Goal: Task Accomplishment & Management: Use online tool/utility

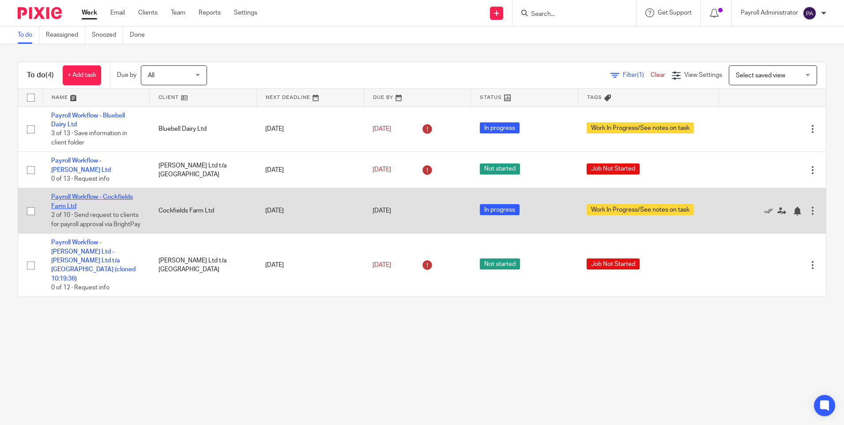
click at [104, 194] on link "Payroll Workflow - Cockfields Farm Ltd" at bounding box center [92, 201] width 82 height 15
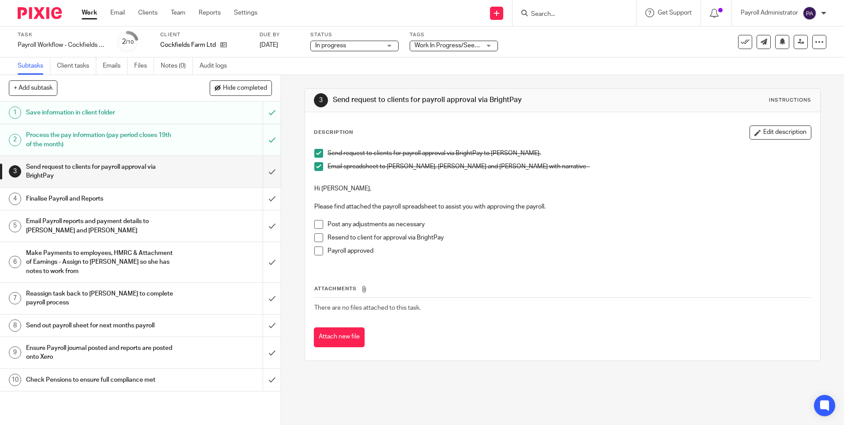
click at [473, 45] on span "Work In Progress/See notes on task" at bounding box center [464, 45] width 98 height 6
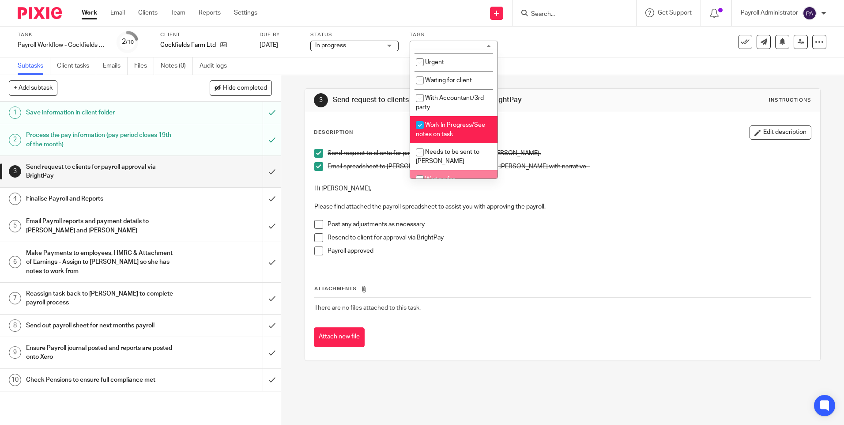
scroll to position [19, 0]
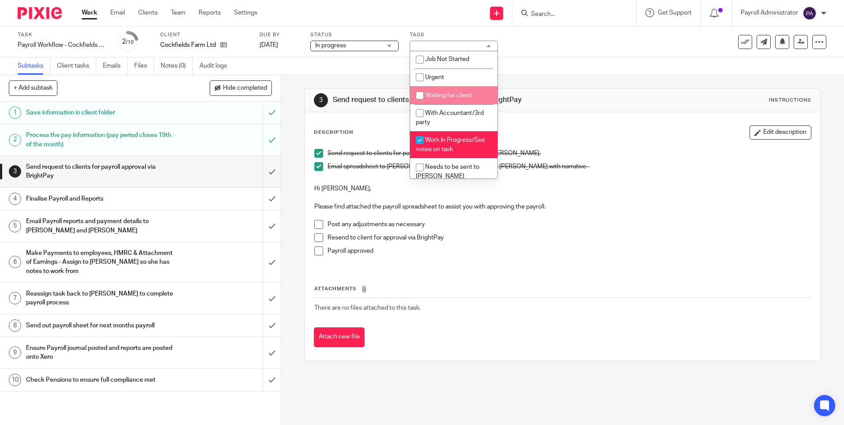
click at [465, 94] on span "Waiting for client" at bounding box center [448, 95] width 47 height 6
checkbox input "true"
click at [90, 13] on link "Work" at bounding box center [89, 12] width 15 height 9
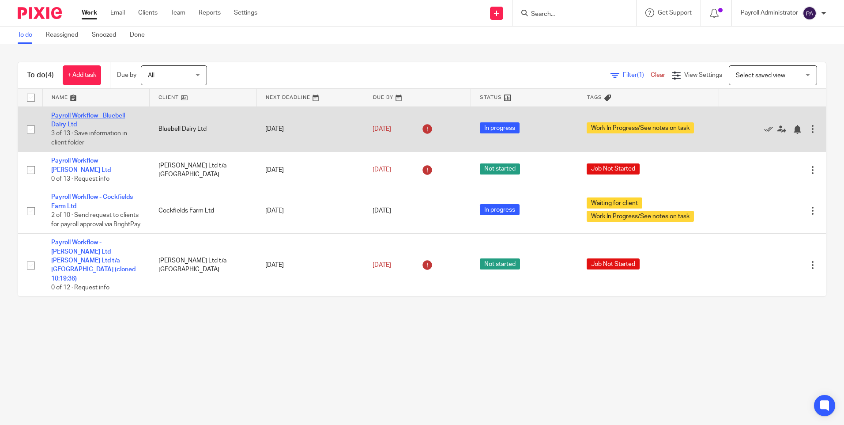
click at [104, 113] on link "Payroll Workflow - Bluebell Dairy Ltd" at bounding box center [88, 120] width 74 height 15
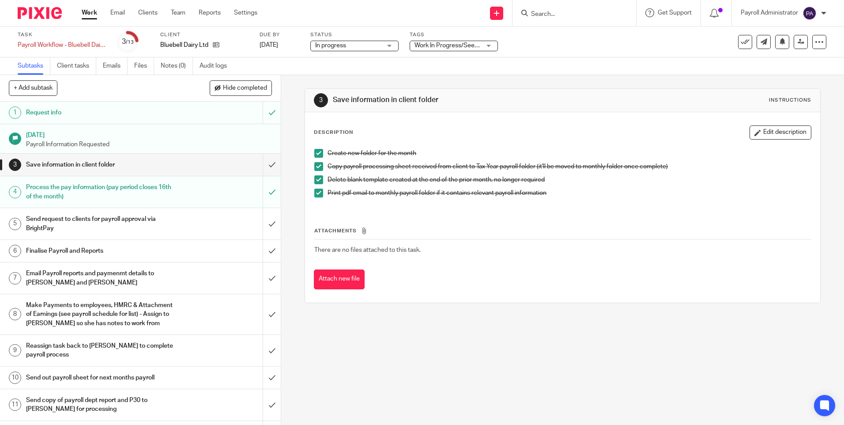
click at [466, 47] on span "Work In Progress/See notes on task" at bounding box center [464, 45] width 98 height 6
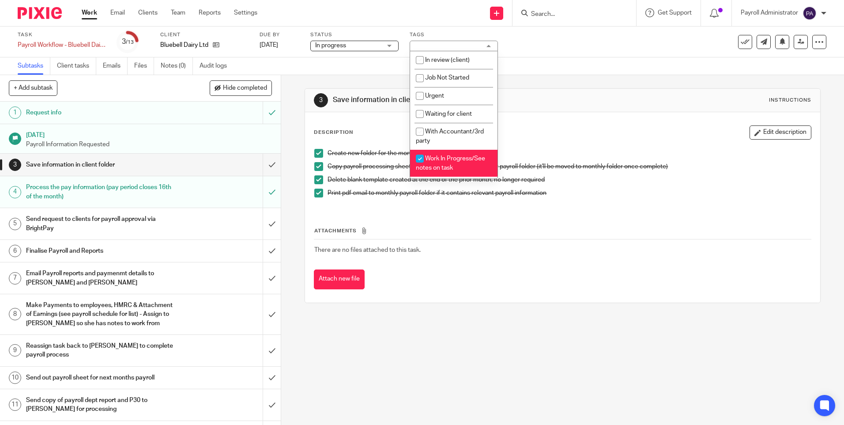
click at [565, 308] on div "3 Save information in client folder Instructions Description Edit description C…" at bounding box center [563, 195] width 516 height 241
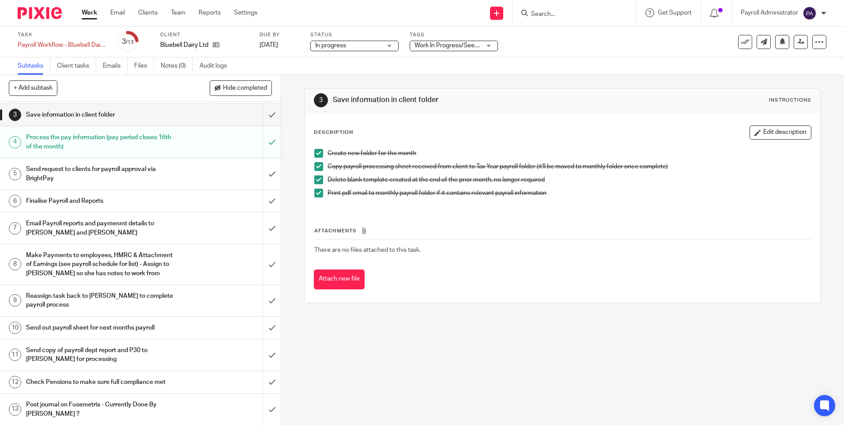
scroll to position [50, 0]
click at [146, 169] on h1 "Send request to clients for payroll approval via BrightPay" at bounding box center [102, 173] width 152 height 23
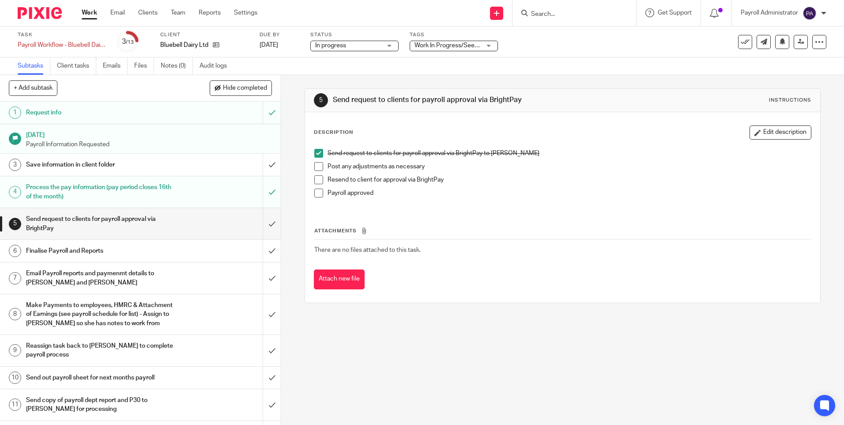
click at [315, 164] on span at bounding box center [318, 166] width 9 height 9
click at [317, 178] on span at bounding box center [318, 179] width 9 height 9
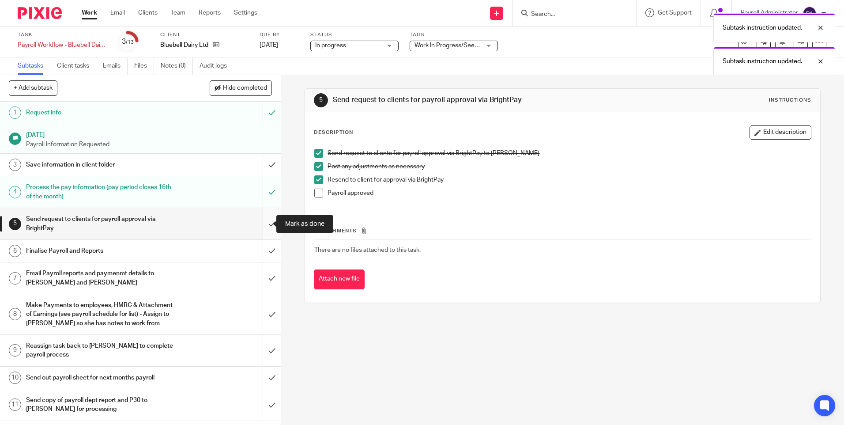
click at [266, 223] on input "submit" at bounding box center [140, 223] width 281 height 31
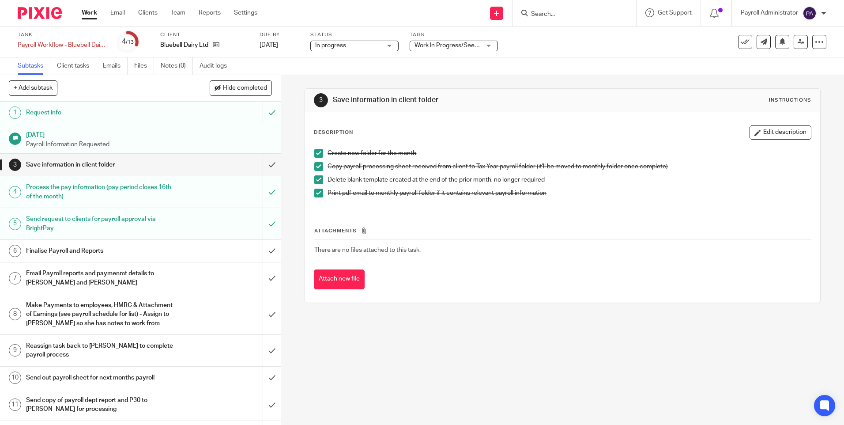
click at [265, 163] on input "submit" at bounding box center [140, 165] width 281 height 22
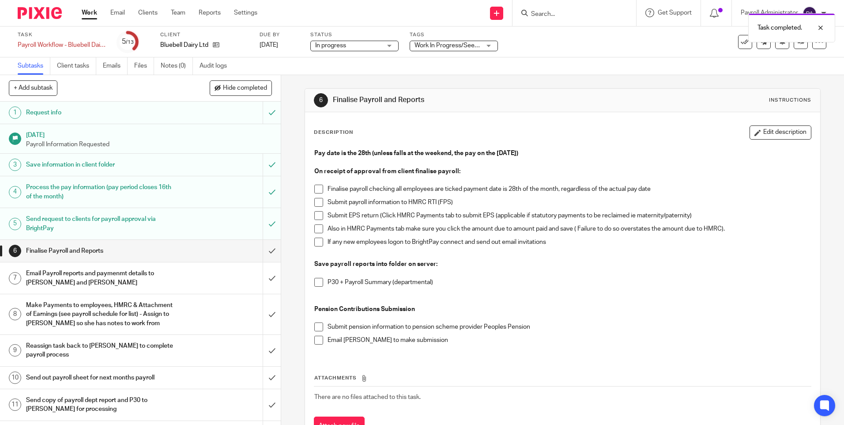
click at [316, 187] on span at bounding box center [318, 189] width 9 height 9
click at [317, 203] on span at bounding box center [318, 202] width 9 height 9
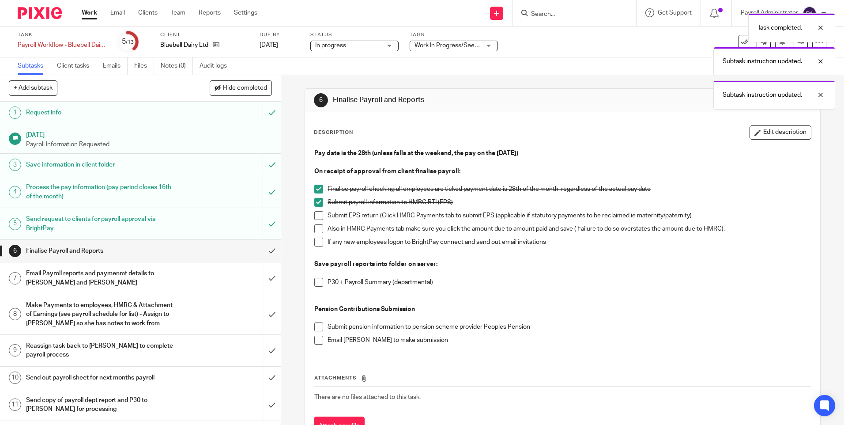
click at [314, 214] on span at bounding box center [318, 215] width 9 height 9
click at [316, 227] on span at bounding box center [318, 228] width 9 height 9
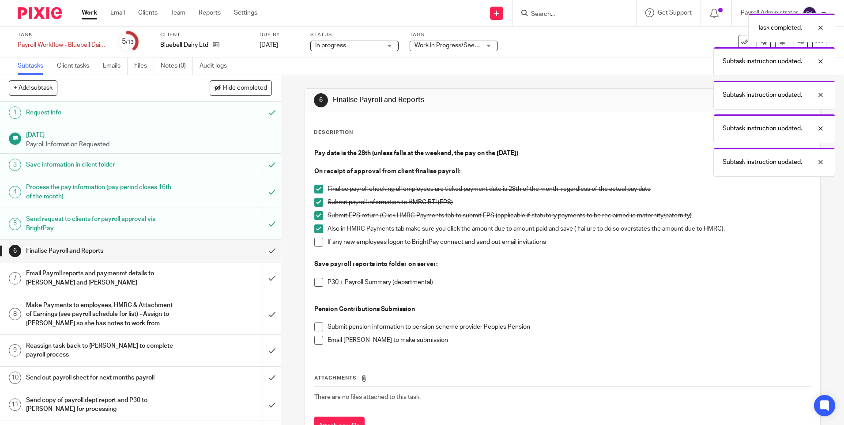
click at [318, 243] on span at bounding box center [318, 242] width 9 height 9
click at [314, 281] on span at bounding box center [318, 282] width 9 height 9
click at [314, 322] on div "Pay date is the 28th (unless falls at the weekend, the pay on the Friday) On re…" at bounding box center [562, 249] width 505 height 211
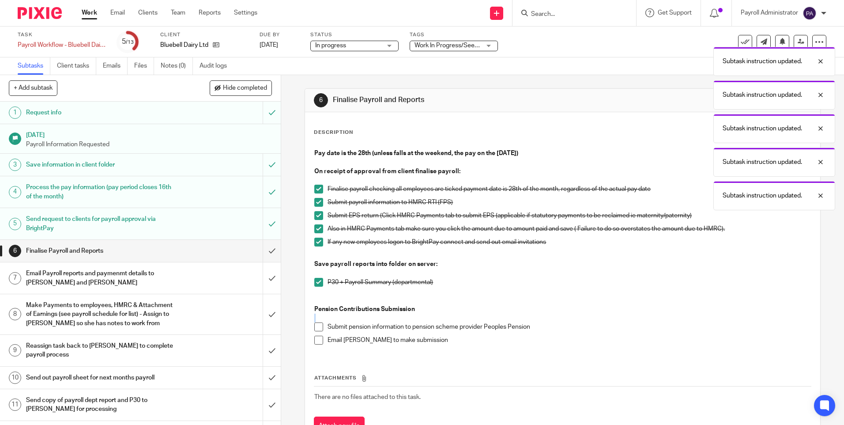
click at [316, 340] on span at bounding box center [318, 340] width 9 height 9
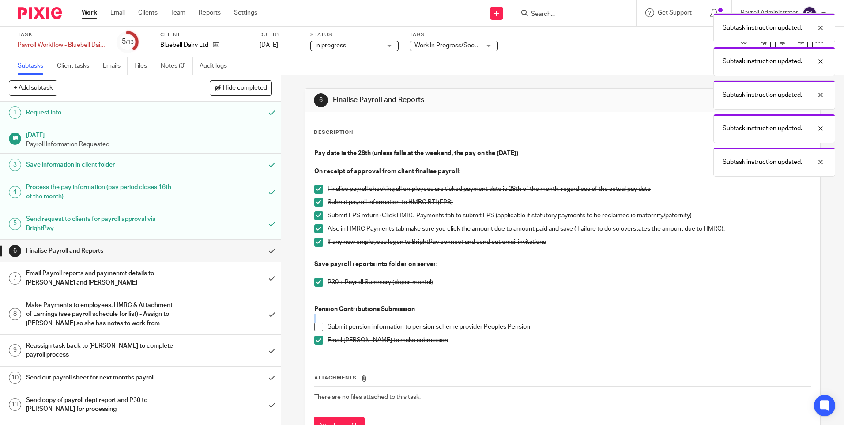
click at [318, 331] on span at bounding box center [318, 326] width 9 height 9
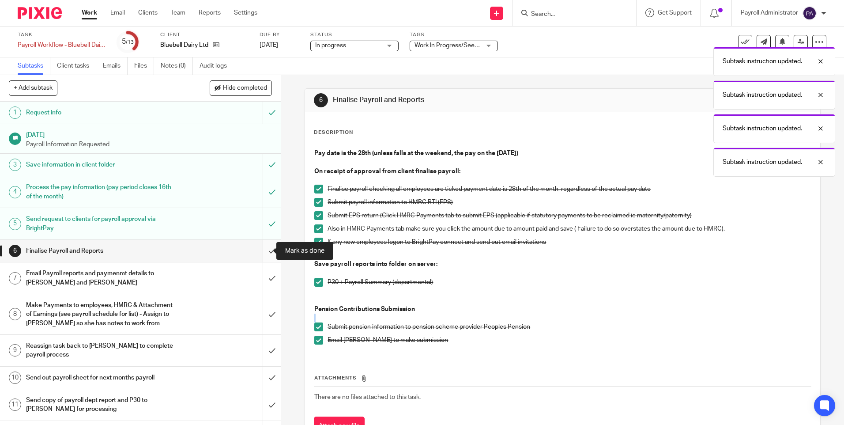
click at [260, 246] on input "submit" at bounding box center [140, 251] width 281 height 22
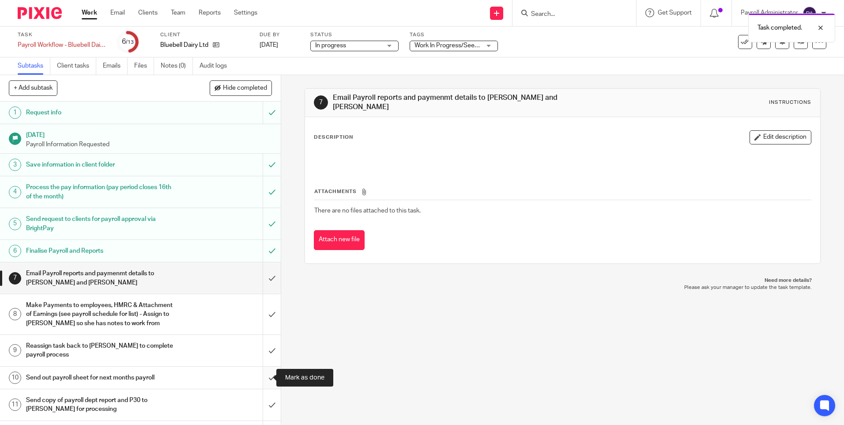
click at [261, 377] on input "submit" at bounding box center [140, 378] width 281 height 22
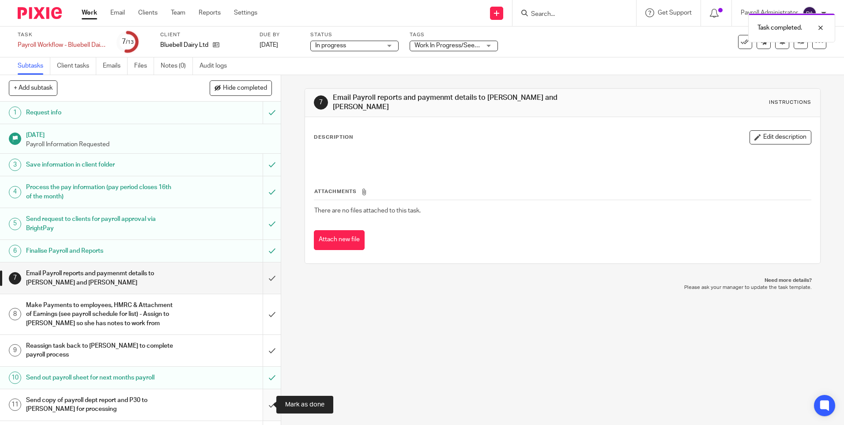
click at [260, 407] on input "submit" at bounding box center [140, 404] width 281 height 31
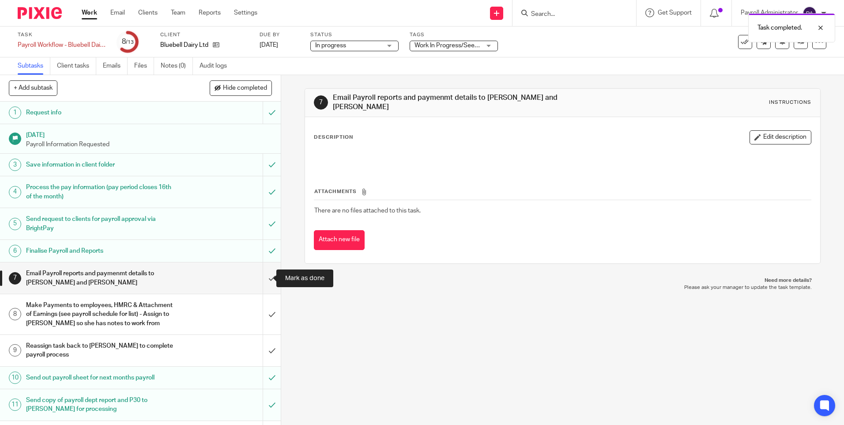
drag, startPoint x: 259, startPoint y: 276, endPoint x: 246, endPoint y: 276, distance: 13.7
click at [259, 276] on input "submit" at bounding box center [140, 277] width 281 height 31
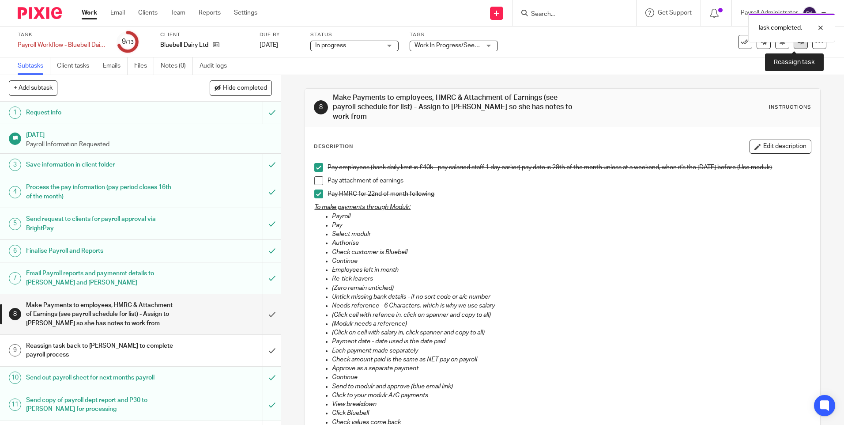
click at [794, 46] on link at bounding box center [801, 42] width 14 height 14
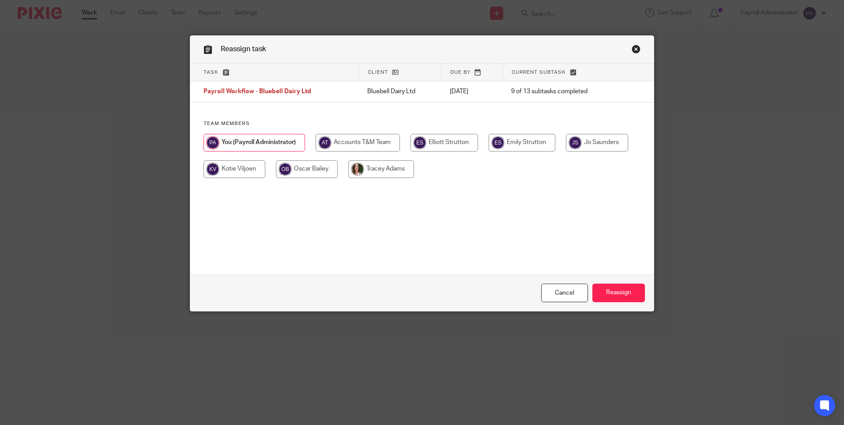
click at [375, 167] on input "radio" at bounding box center [381, 169] width 66 height 18
radio input "true"
click at [620, 292] on input "Reassign" at bounding box center [619, 292] width 53 height 19
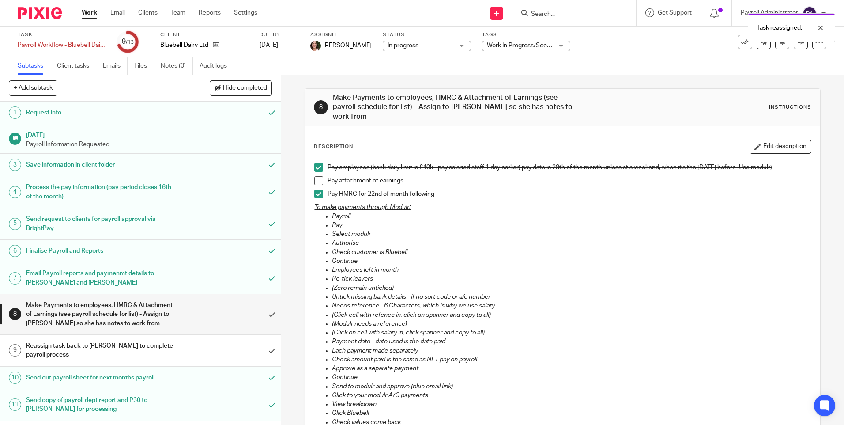
click at [83, 8] on link "Work" at bounding box center [89, 12] width 15 height 9
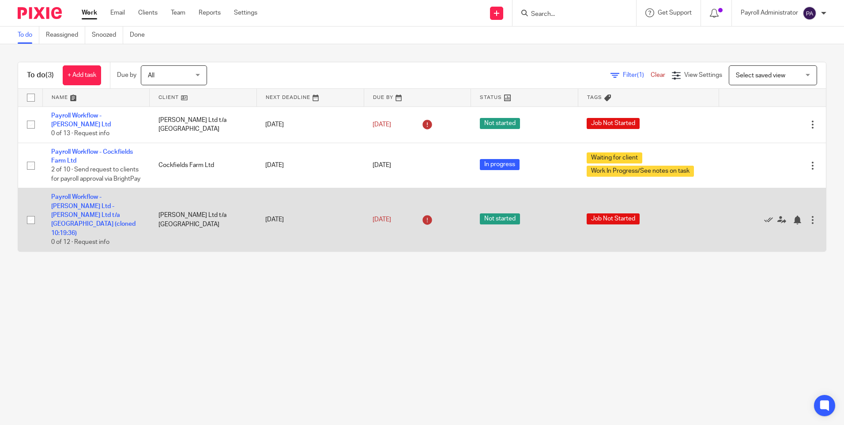
click at [809, 224] on div at bounding box center [813, 219] width 9 height 9
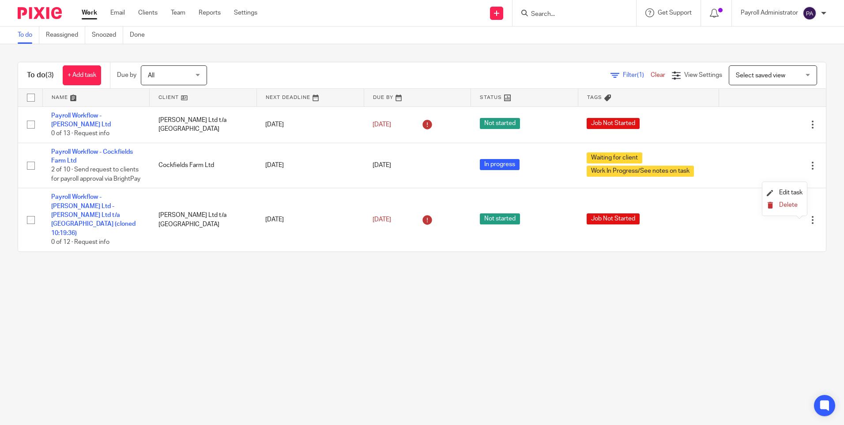
click at [787, 204] on span "Delete" at bounding box center [788, 205] width 19 height 6
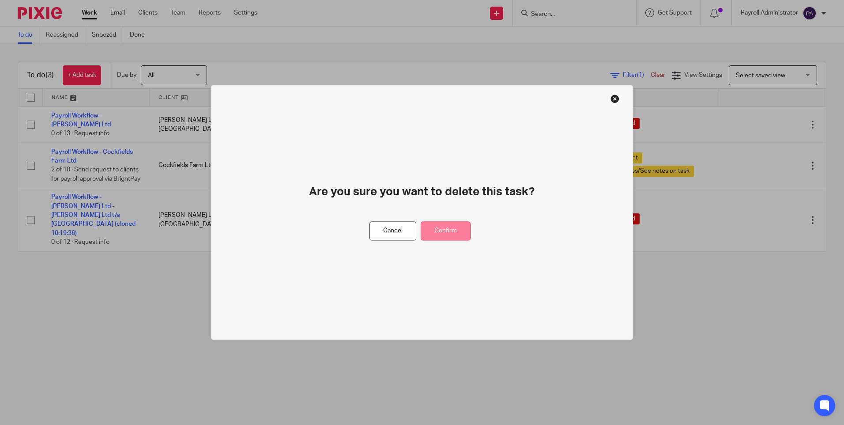
click at [444, 231] on button "Confirm" at bounding box center [446, 231] width 50 height 19
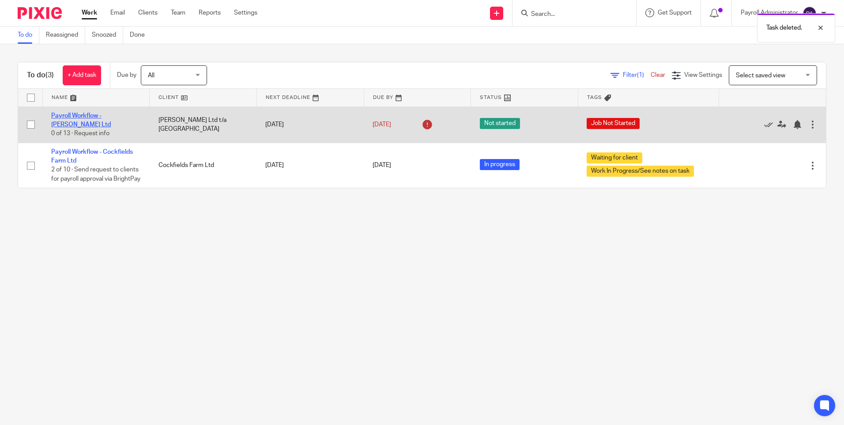
click at [111, 117] on link "Payroll Workflow - [PERSON_NAME] Ltd" at bounding box center [81, 120] width 60 height 15
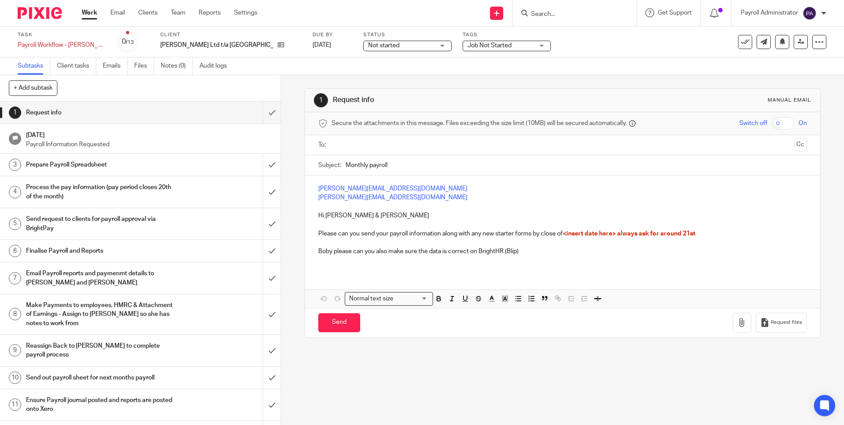
click at [368, 45] on span "Not started" at bounding box center [383, 45] width 31 height 6
click at [370, 77] on span "In progress" at bounding box center [357, 78] width 31 height 6
click at [476, 43] on span "Job Not Started" at bounding box center [490, 45] width 44 height 6
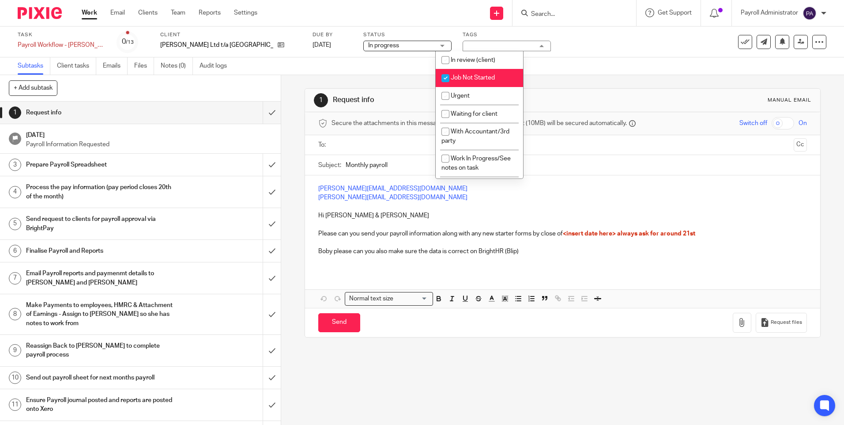
click at [474, 78] on span "Job Not Started" at bounding box center [473, 78] width 44 height 6
checkbox input "false"
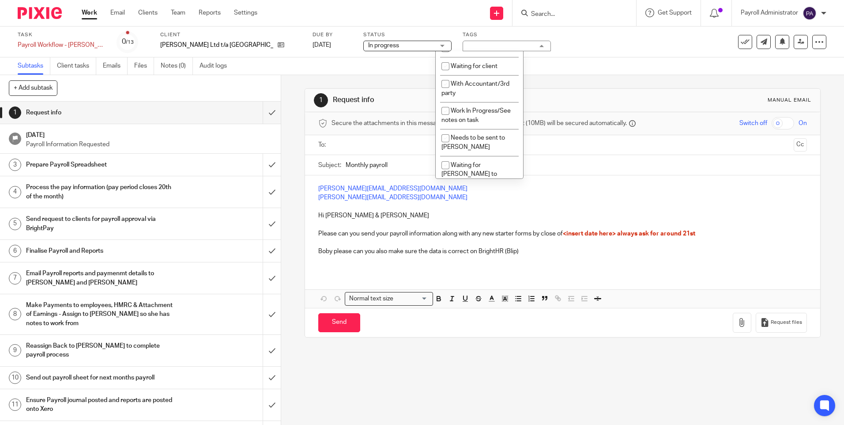
scroll to position [19, 0]
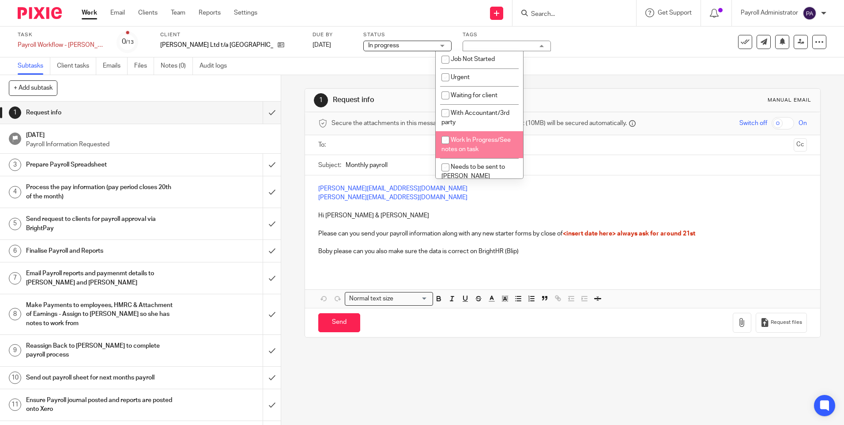
click at [496, 150] on span "Work In Progress/See notes on task" at bounding box center [476, 144] width 69 height 15
checkbox input "true"
click at [293, 179] on div "1 Request info Manual email Secure the attachments in this message. Files excee…" at bounding box center [562, 250] width 563 height 350
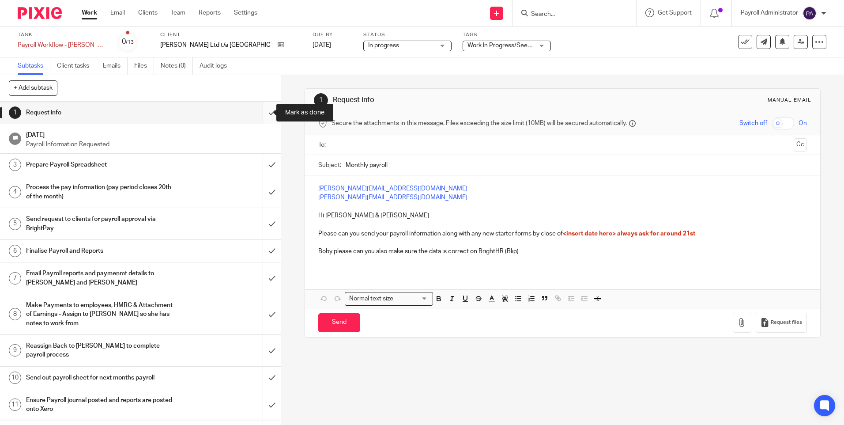
click at [264, 113] on input "submit" at bounding box center [140, 113] width 281 height 22
